Goal: Task Accomplishment & Management: Manage account settings

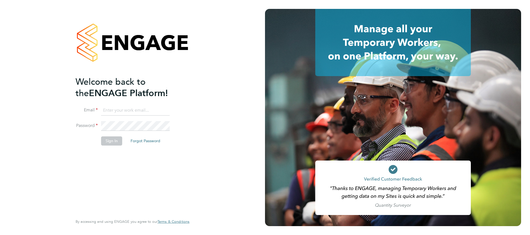
type input "suzanne.bell@apleona.com"
click at [115, 142] on button "Sign In" at bounding box center [111, 140] width 21 height 9
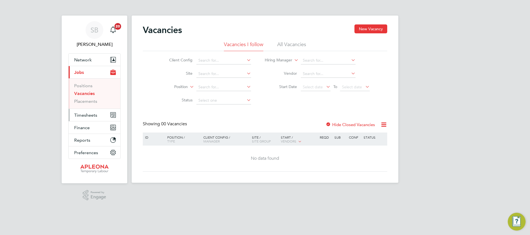
click at [87, 114] on span "Timesheets" at bounding box center [85, 114] width 23 height 5
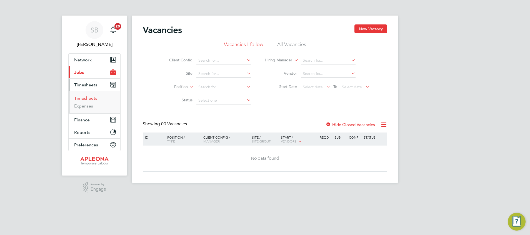
click at [88, 98] on link "Timesheets" at bounding box center [85, 98] width 23 height 5
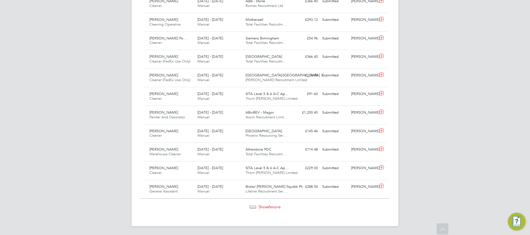
click at [275, 205] on span "Show 6 more" at bounding box center [269, 206] width 22 height 5
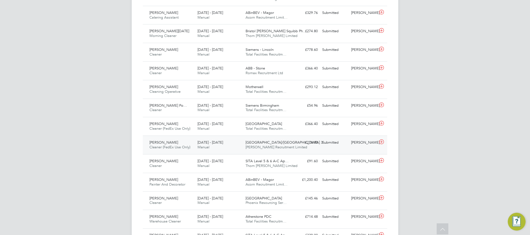
click at [257, 145] on span "Gateshead/Newcastle 3…" at bounding box center [285, 142] width 81 height 5
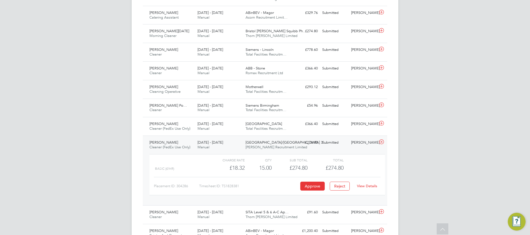
click at [361, 188] on link "View Details" at bounding box center [367, 186] width 20 height 5
click at [313, 190] on button "Approve" at bounding box center [312, 186] width 24 height 9
click at [260, 149] on span "Berry Recruitment Limited" at bounding box center [276, 147] width 62 height 5
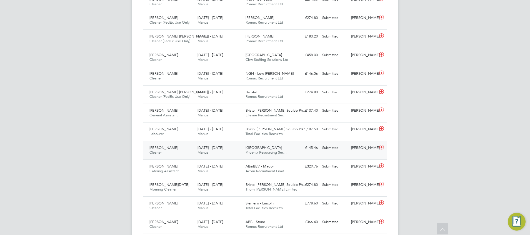
scroll to position [291, 0]
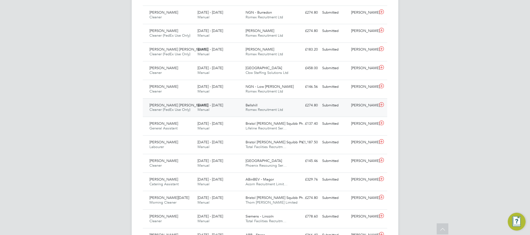
click at [257, 107] on span "Bellshill" at bounding box center [251, 105] width 12 height 5
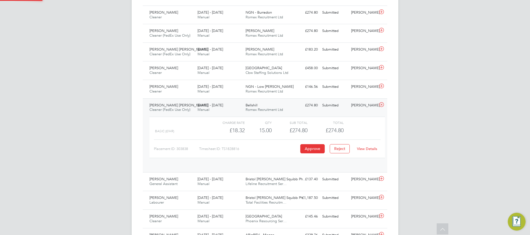
scroll to position [9, 54]
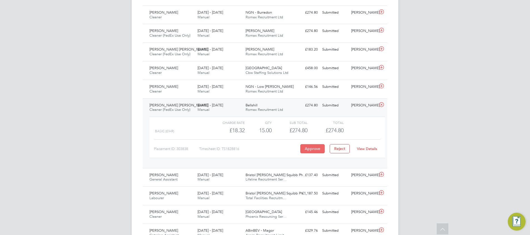
click at [317, 153] on button "Approve" at bounding box center [312, 148] width 24 height 9
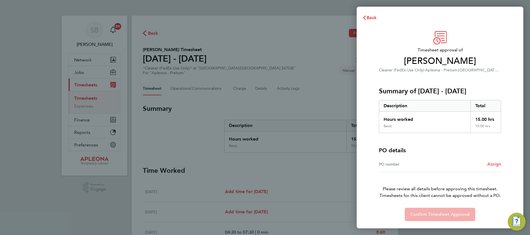
click at [493, 164] on span "Assign" at bounding box center [494, 163] width 14 height 5
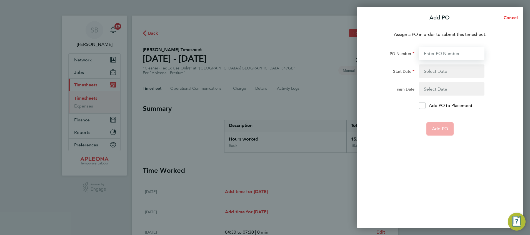
click at [425, 52] on input "PO Number" at bounding box center [452, 53] width 66 height 13
type input "PO2526342"
type input "[DATE]"
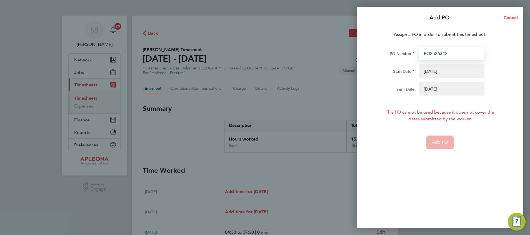
type input "PO2526342"
click at [429, 71] on button "button" at bounding box center [452, 70] width 66 height 13
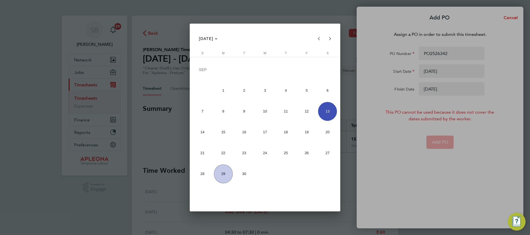
click at [328, 129] on span "20" at bounding box center [327, 132] width 19 height 19
type input "[DATE]"
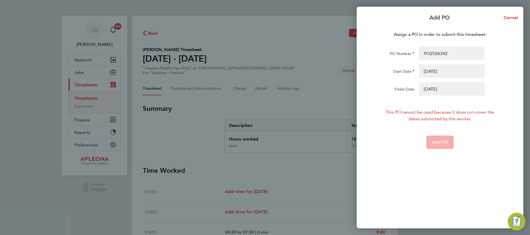
click at [438, 91] on button "button" at bounding box center [452, 88] width 66 height 13
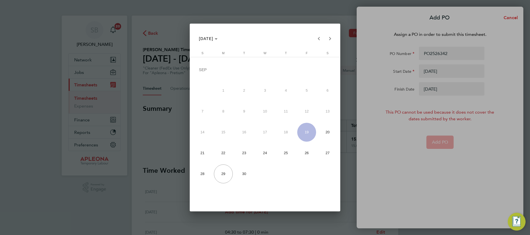
click at [306, 152] on span "26" at bounding box center [306, 153] width 19 height 19
type input "[DATE]"
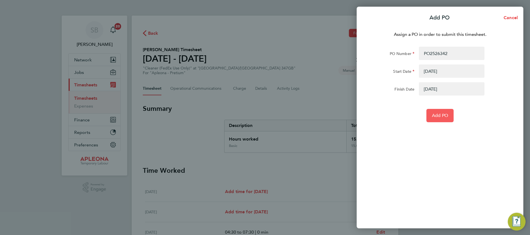
click at [444, 116] on span "Add PO" at bounding box center [440, 116] width 16 height 6
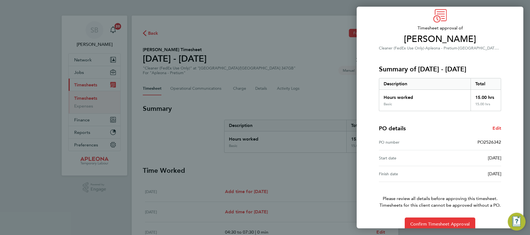
scroll to position [31, 0]
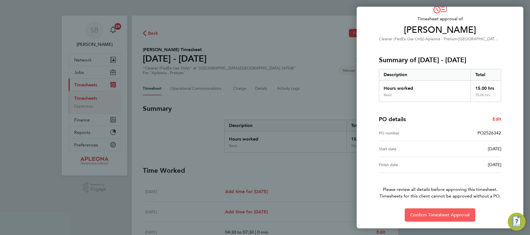
click at [442, 215] on span "Confirm Timesheet Approval" at bounding box center [439, 215] width 59 height 6
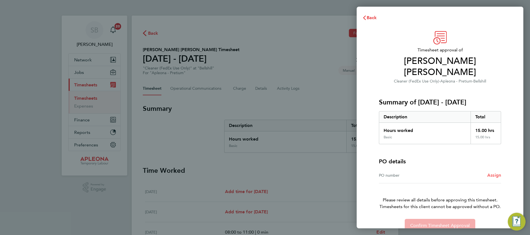
click at [494, 172] on span "Assign" at bounding box center [494, 174] width 14 height 5
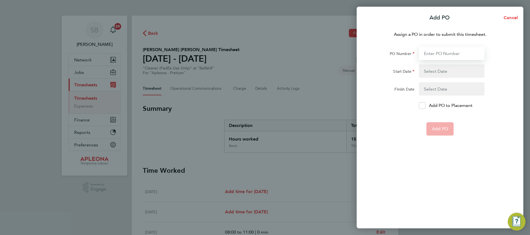
click at [427, 54] on input "PO Number" at bounding box center [452, 53] width 66 height 13
type input "PO2526236"
type input "[DATE]"
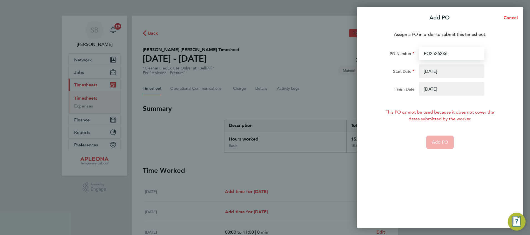
type input "PO2526236"
click at [437, 68] on button "button" at bounding box center [452, 70] width 66 height 13
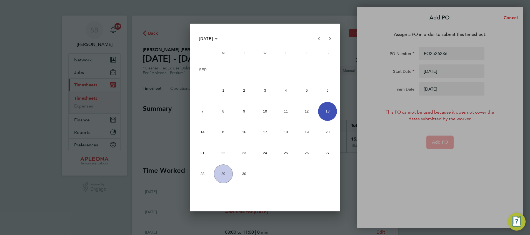
click at [325, 131] on span "20" at bounding box center [327, 132] width 19 height 19
type input "[DATE]"
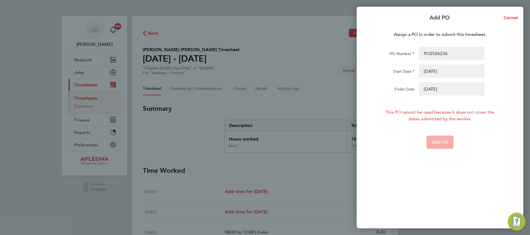
click at [435, 89] on button "button" at bounding box center [452, 88] width 66 height 13
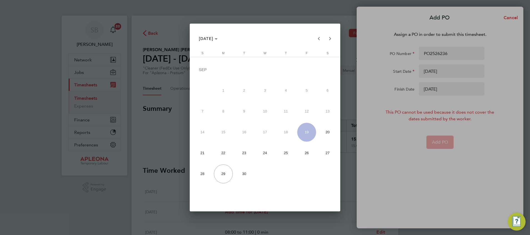
click at [307, 154] on span "26" at bounding box center [306, 153] width 19 height 19
type input "[DATE]"
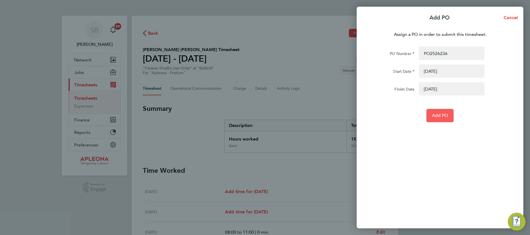
click at [445, 114] on span "Add PO" at bounding box center [440, 116] width 16 height 6
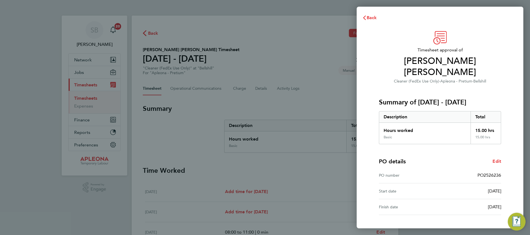
scroll to position [31, 0]
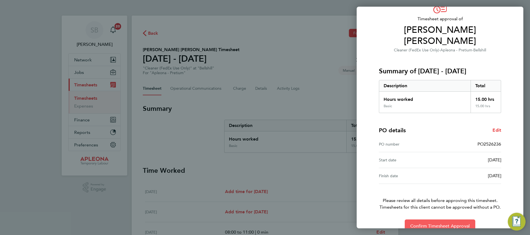
click at [430, 223] on span "Confirm Timesheet Approval" at bounding box center [439, 226] width 59 height 6
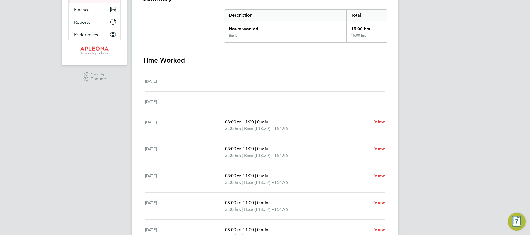
scroll to position [144, 0]
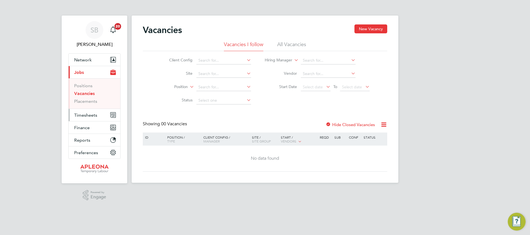
click at [89, 115] on span "Timesheets" at bounding box center [85, 114] width 23 height 5
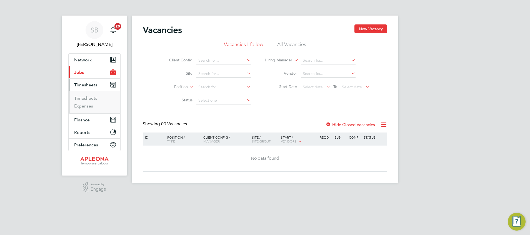
click at [90, 95] on ul "Timesheets Expenses" at bounding box center [95, 102] width 52 height 22
click at [92, 96] on link "Timesheets" at bounding box center [85, 98] width 23 height 5
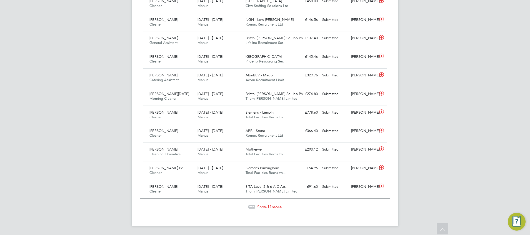
click at [267, 208] on span "Show 11 more" at bounding box center [269, 206] width 24 height 5
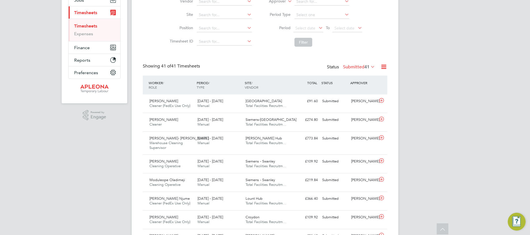
scroll to position [60, 0]
